Goal: Task Accomplishment & Management: Manage account settings

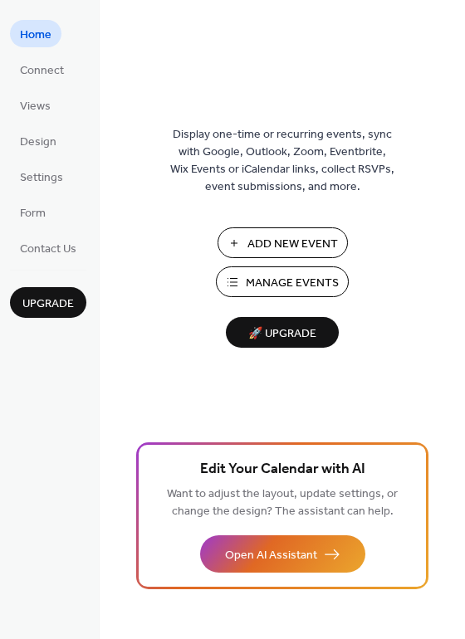
click at [290, 270] on button "Manage Events" at bounding box center [282, 281] width 133 height 31
click at [270, 280] on span "Manage Events" at bounding box center [292, 283] width 93 height 17
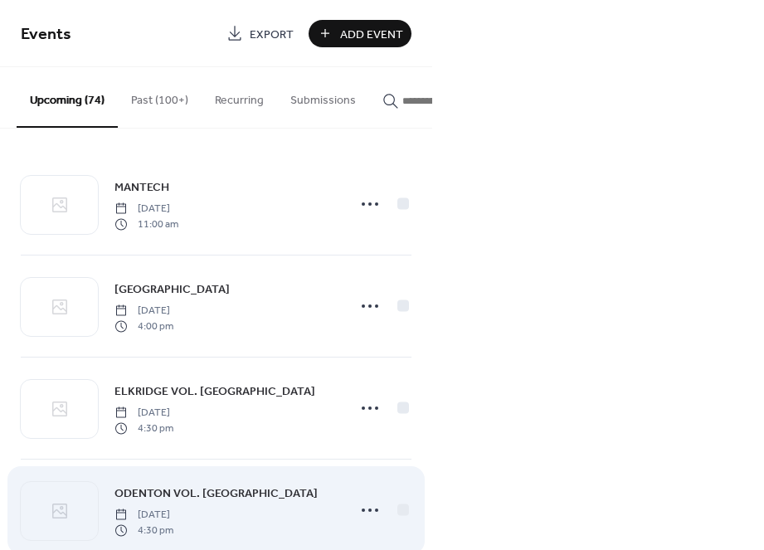
scroll to position [137, 0]
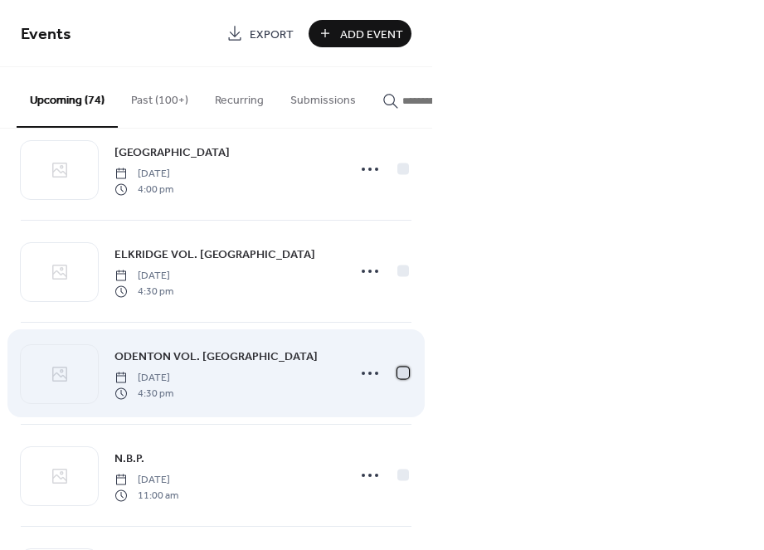
click at [402, 376] on div at bounding box center [403, 373] width 12 height 12
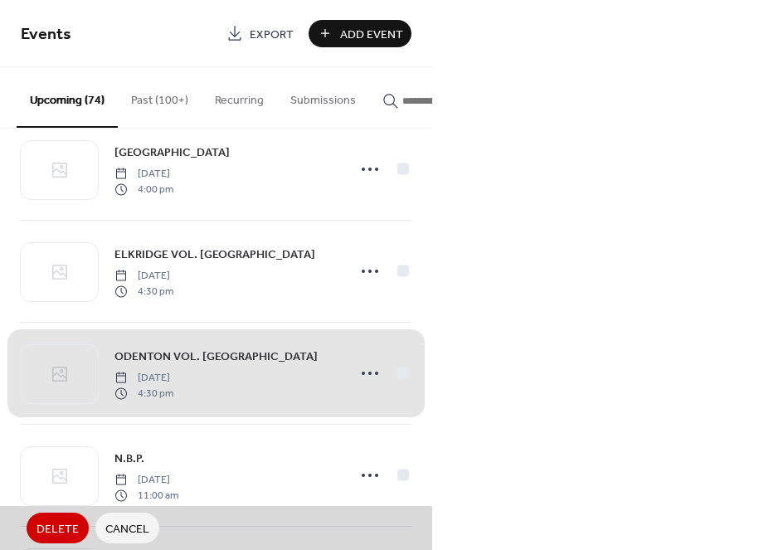
click at [365, 372] on span "ODENTON VOL. FIRE STATION Thursday, September 25, 2025 4:30 pm" at bounding box center [216, 373] width 391 height 101
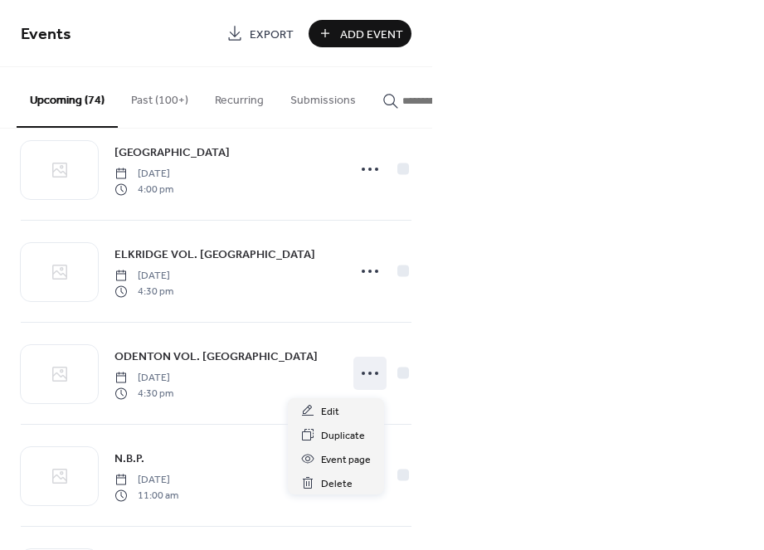
click at [365, 372] on icon at bounding box center [370, 373] width 27 height 27
click at [324, 410] on span "Edit" at bounding box center [330, 411] width 18 height 17
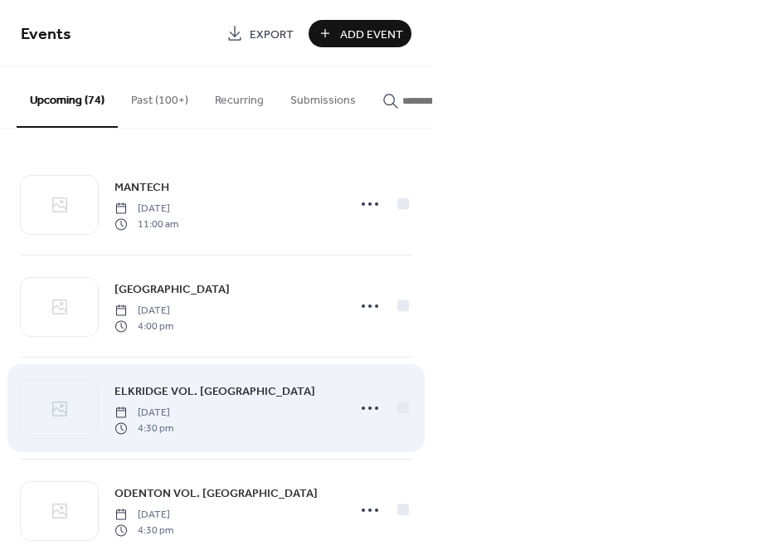
click at [266, 401] on span "ELKRIDGE VOL. FIRE STATION" at bounding box center [215, 391] width 201 height 17
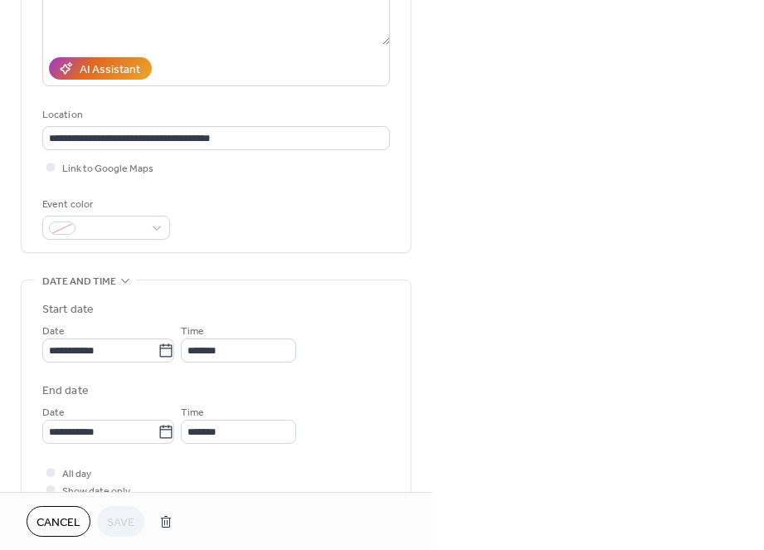
scroll to position [256, 0]
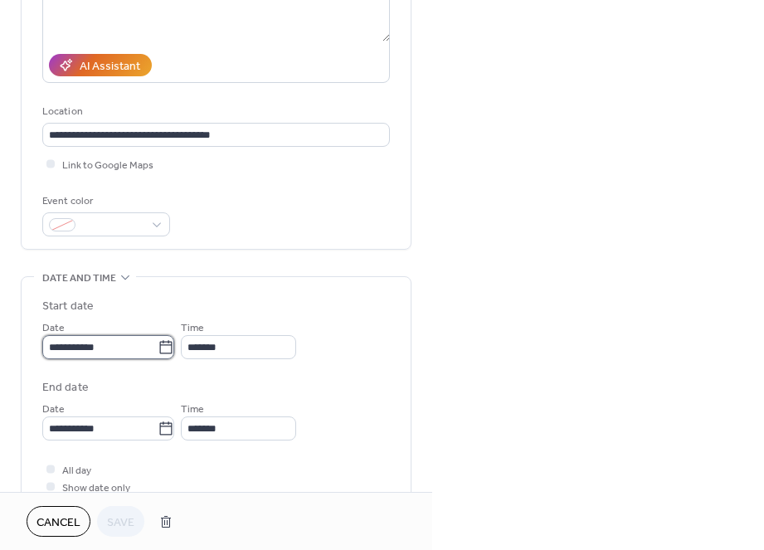
click at [149, 352] on input "**********" at bounding box center [99, 347] width 115 height 24
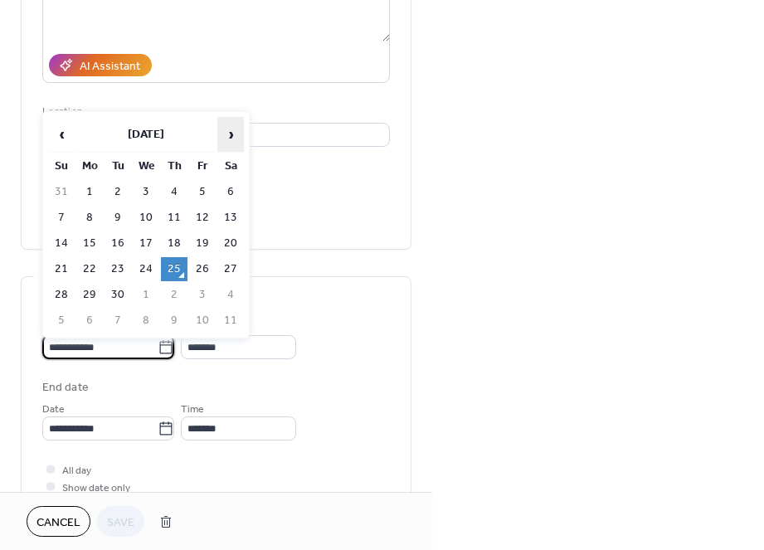
click at [232, 144] on span "›" at bounding box center [230, 134] width 25 height 33
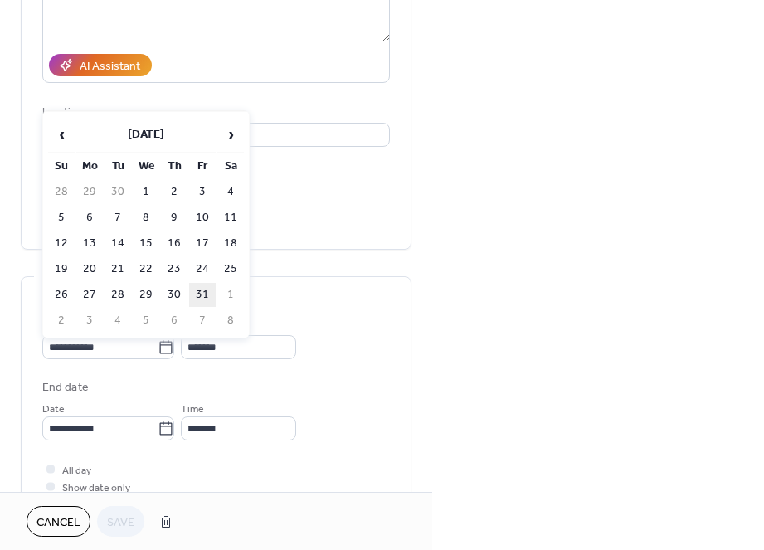
click at [206, 297] on td "31" at bounding box center [202, 295] width 27 height 24
type input "**********"
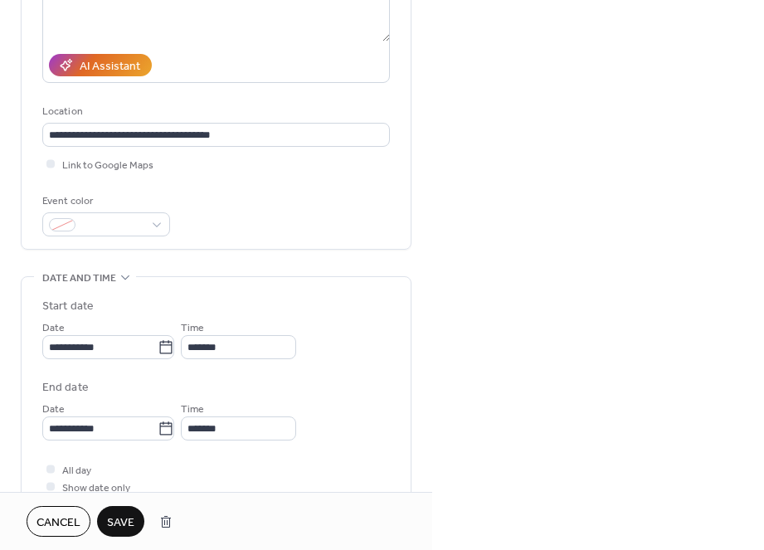
click at [118, 517] on span "Save" at bounding box center [120, 522] width 27 height 17
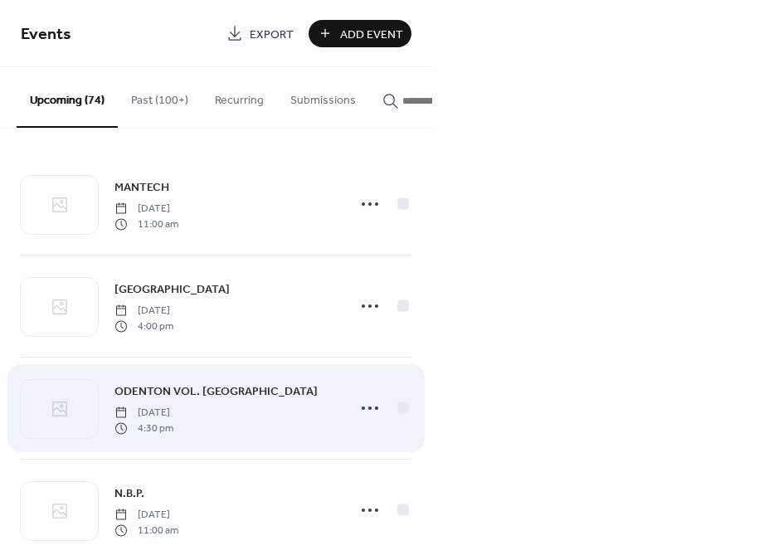
click at [173, 417] on span "Thursday, September 25, 2025" at bounding box center [144, 413] width 59 height 15
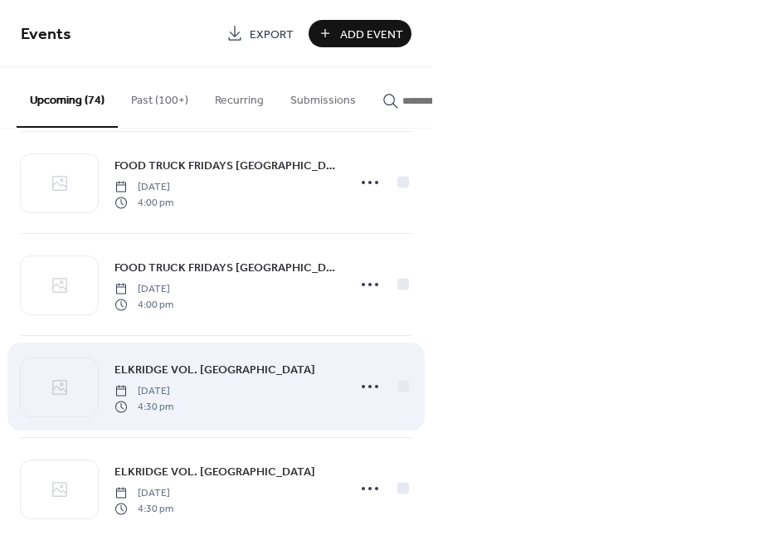
scroll to position [5127, 0]
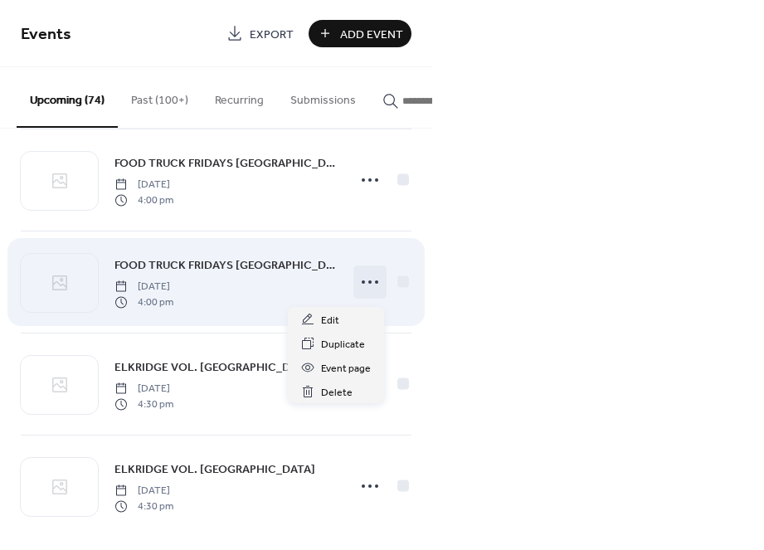
click at [369, 287] on icon at bounding box center [370, 282] width 27 height 27
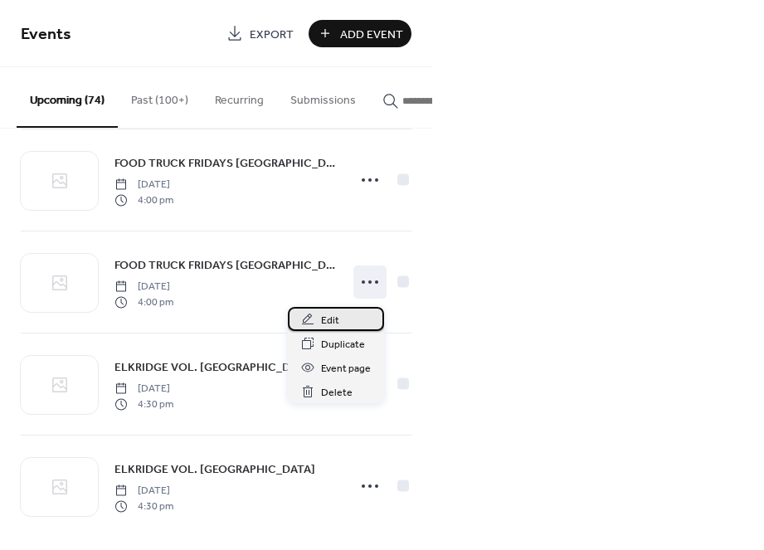
click at [338, 313] on span "Edit" at bounding box center [330, 320] width 18 height 17
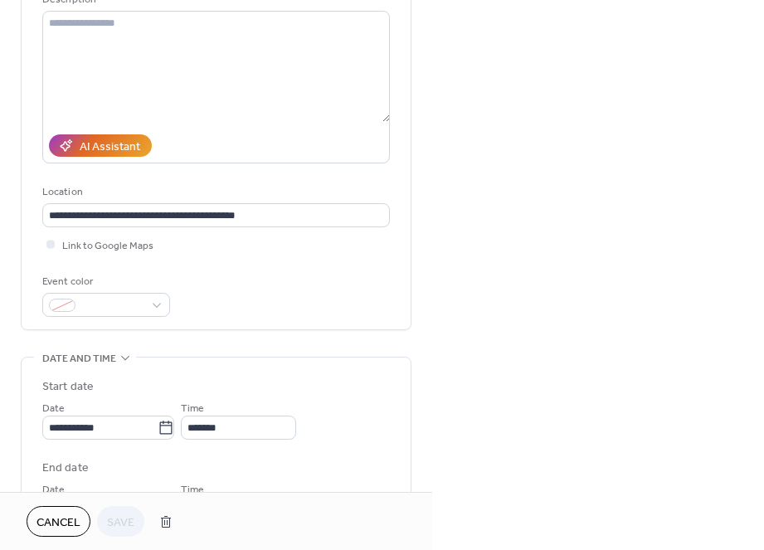
scroll to position [177, 0]
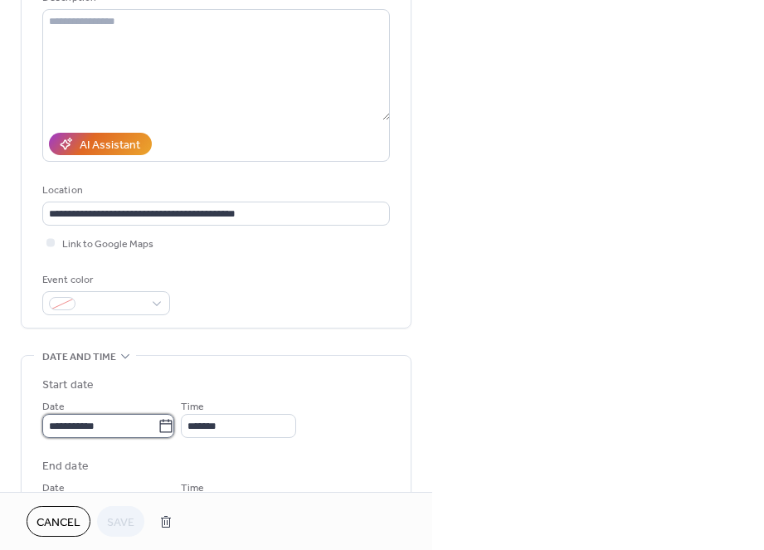
click at [122, 434] on input "**********" at bounding box center [99, 426] width 115 height 24
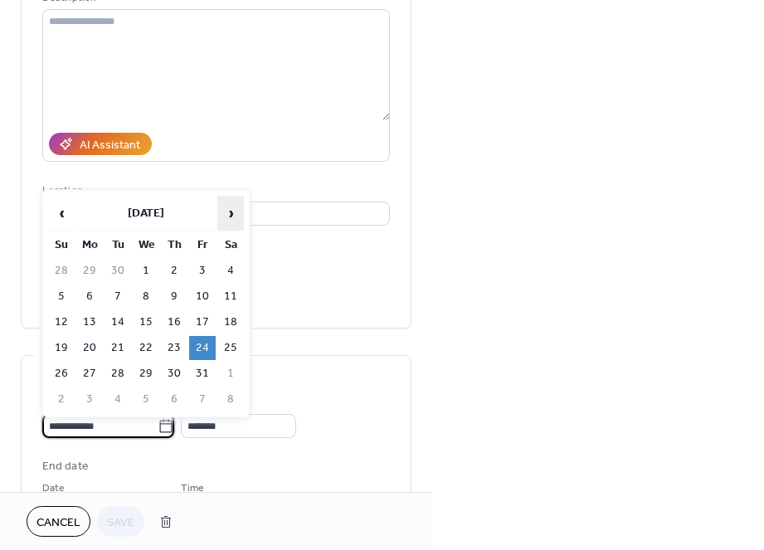
click at [224, 214] on span "›" at bounding box center [230, 213] width 25 height 33
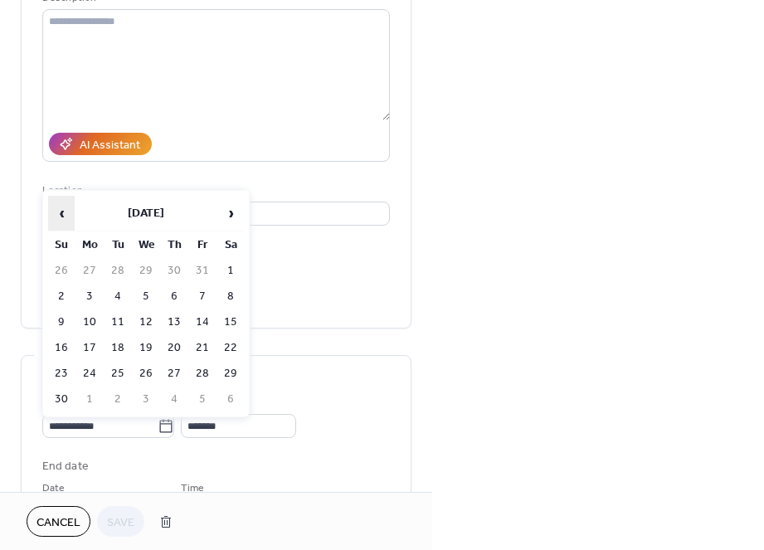
click at [63, 214] on span "‹" at bounding box center [61, 213] width 25 height 33
click at [208, 381] on td "31" at bounding box center [202, 374] width 27 height 24
type input "**********"
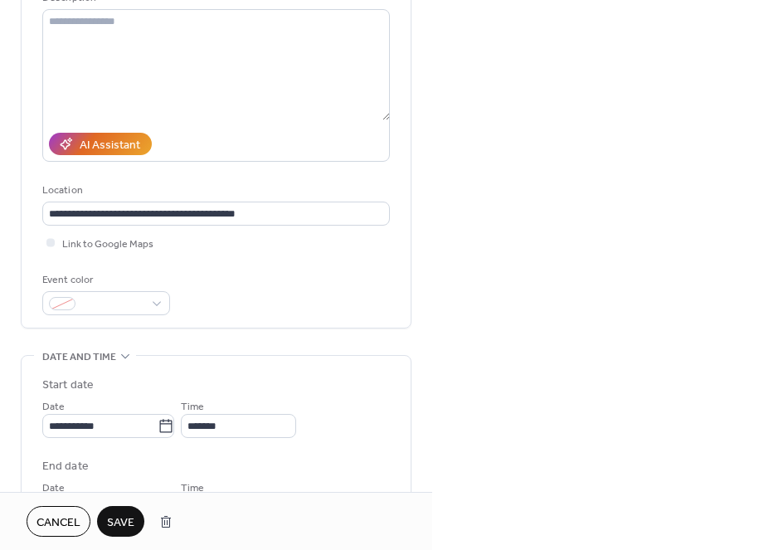
click at [120, 515] on span "Save" at bounding box center [120, 522] width 27 height 17
